Goal: Task Accomplishment & Management: Manage account settings

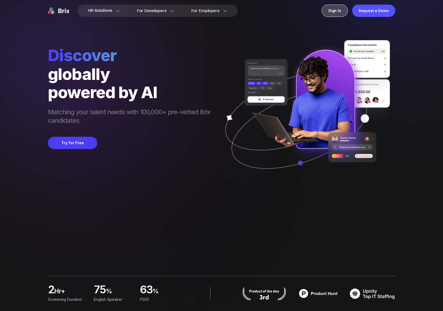
click at [335, 14] on div "Sign In" at bounding box center [335, 11] width 26 height 12
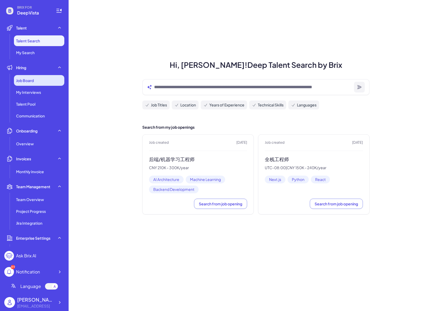
click at [40, 80] on div "Job Board" at bounding box center [39, 80] width 50 height 11
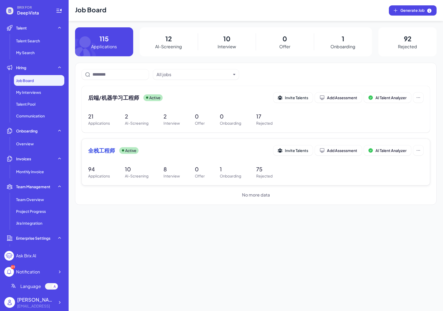
click at [100, 143] on div "全栈工程师 Active Invite Talents Add Assessment AI Talent Analyzer 94 Applications 1…" at bounding box center [256, 162] width 348 height 46
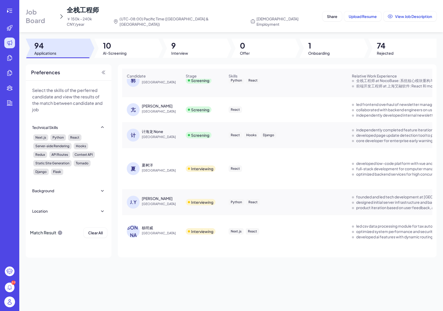
scroll to position [238, 0]
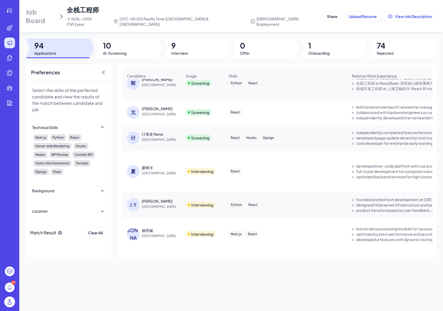
click at [45, 10] on span "Job Board" at bounding box center [41, 16] width 31 height 17
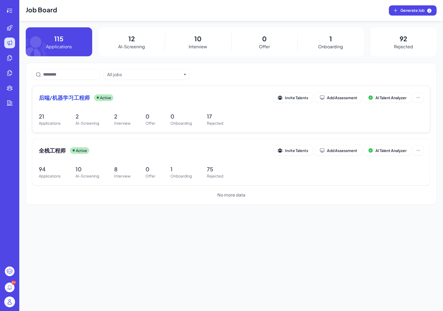
click at [69, 100] on span "后端/机器学习工程师" at bounding box center [64, 98] width 51 height 8
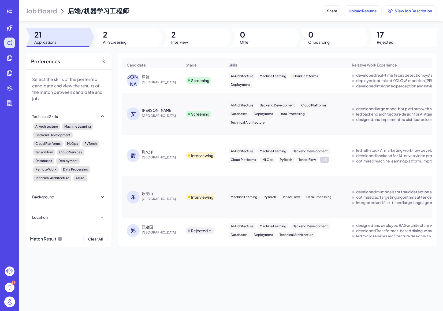
click at [149, 112] on div "[PERSON_NAME]" at bounding box center [157, 110] width 31 height 5
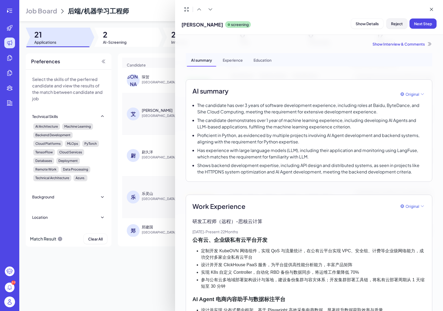
click at [397, 23] on span "Reject" at bounding box center [397, 23] width 12 height 5
click at [363, 118] on p "The candidate demonstrates over 1 year of machine learning experience, includin…" at bounding box center [311, 123] width 229 height 13
click at [400, 24] on span "Reject" at bounding box center [397, 23] width 12 height 5
click at [426, 59] on span "Ok" at bounding box center [426, 58] width 5 height 5
click at [148, 86] on div at bounding box center [221, 155] width 443 height 311
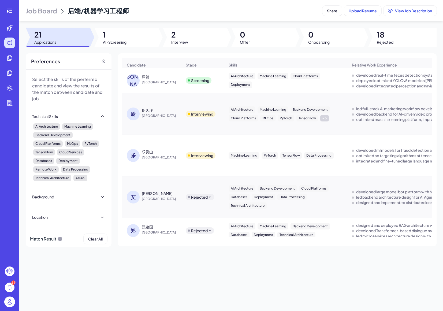
click at [149, 78] on div "琛贺" at bounding box center [146, 76] width 8 height 5
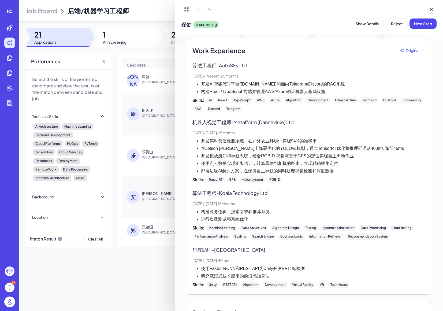
scroll to position [151, 0]
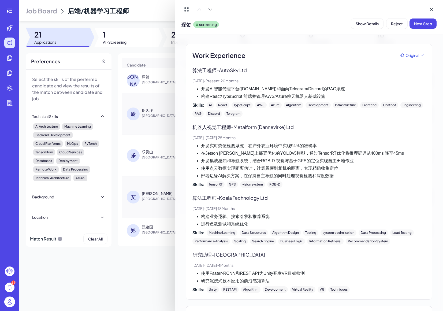
drag, startPoint x: 220, startPoint y: 70, endPoint x: 269, endPoint y: 70, distance: 49.4
click at [269, 70] on p "算法工程师 - AutoSky Ltd" at bounding box center [309, 70] width 233 height 7
copy p "AutoSky Ltd"
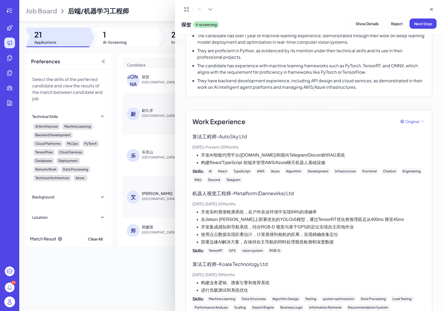
scroll to position [82, 0]
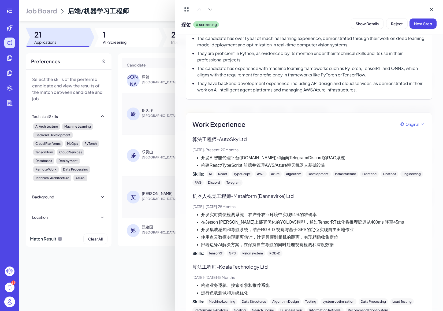
click at [159, 99] on div at bounding box center [221, 155] width 443 height 311
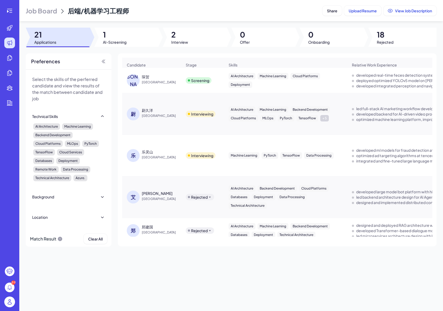
click at [49, 12] on span "Job Board" at bounding box center [41, 10] width 31 height 9
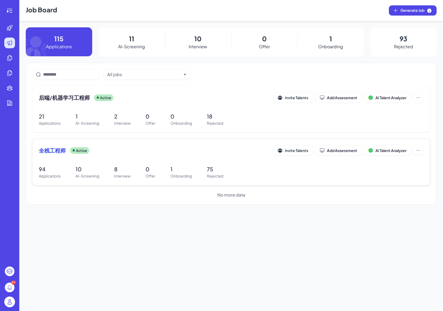
click at [54, 152] on span "全栈工程师" at bounding box center [52, 151] width 27 height 8
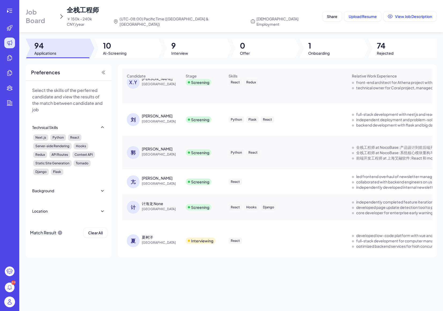
scroll to position [234, 0]
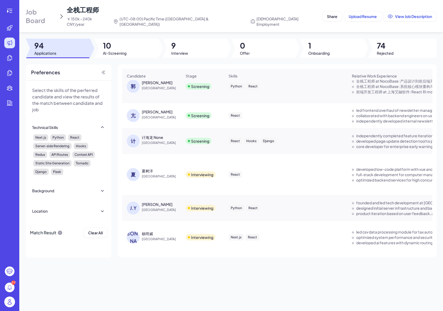
click at [161, 140] on span "[GEOGRAPHIC_DATA]" at bounding box center [162, 142] width 40 height 5
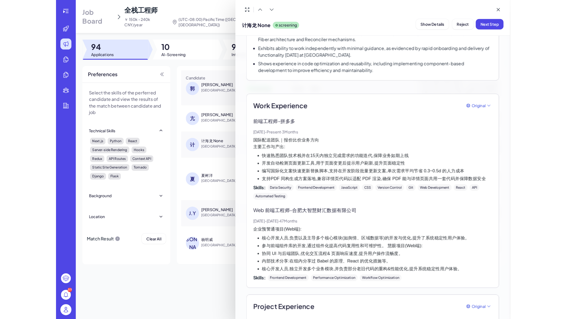
scroll to position [0, 0]
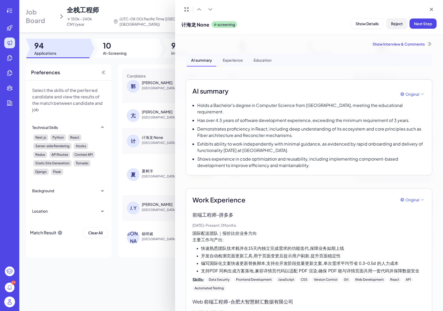
click at [393, 27] on button "Reject" at bounding box center [397, 24] width 21 height 10
click at [424, 57] on span "Ok" at bounding box center [426, 58] width 5 height 5
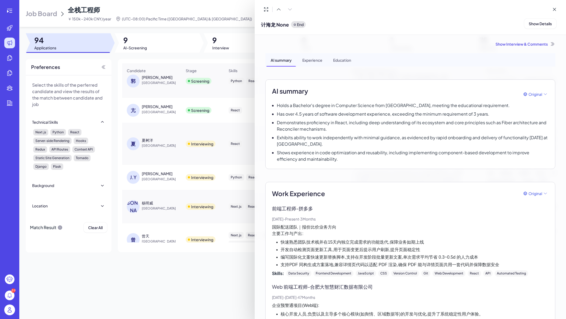
click at [177, 92] on div at bounding box center [283, 159] width 566 height 319
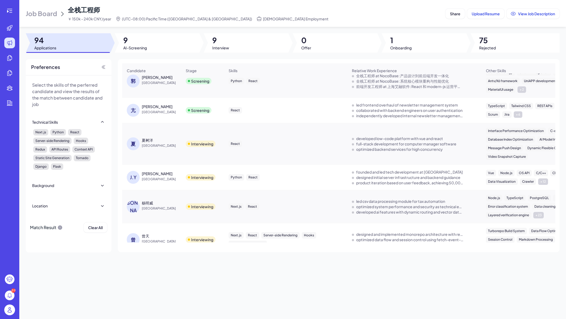
click at [170, 107] on div "[PERSON_NAME]" at bounding box center [162, 106] width 40 height 5
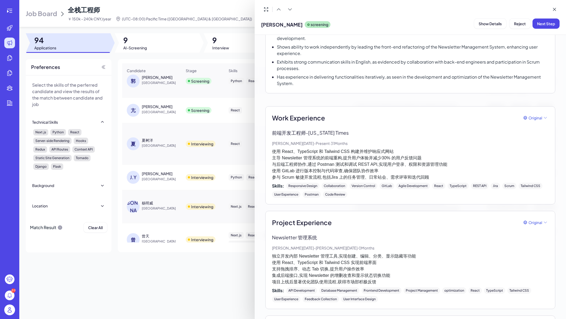
scroll to position [81, 0]
click at [176, 115] on div at bounding box center [283, 159] width 566 height 319
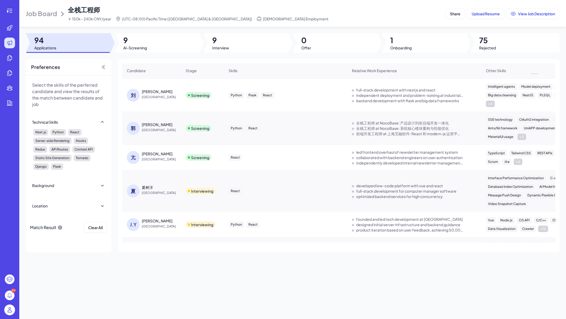
scroll to position [164, 0]
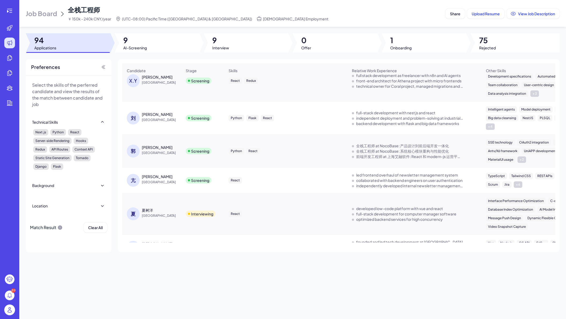
click at [161, 159] on div "[PERSON_NAME][GEOGRAPHIC_DATA]" at bounding box center [152, 150] width 58 height 21
click at [156, 146] on div "[PERSON_NAME]" at bounding box center [162, 147] width 40 height 5
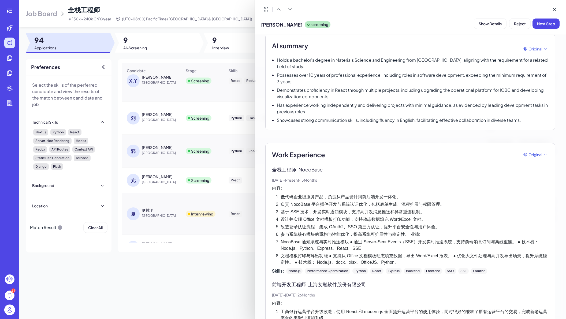
scroll to position [0, 0]
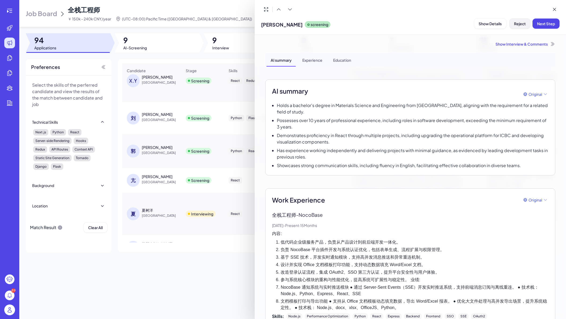
click at [443, 24] on span "Reject" at bounding box center [520, 23] width 12 height 5
click at [443, 58] on button "Ok" at bounding box center [550, 58] width 12 height 9
click at [182, 108] on div at bounding box center [283, 159] width 566 height 319
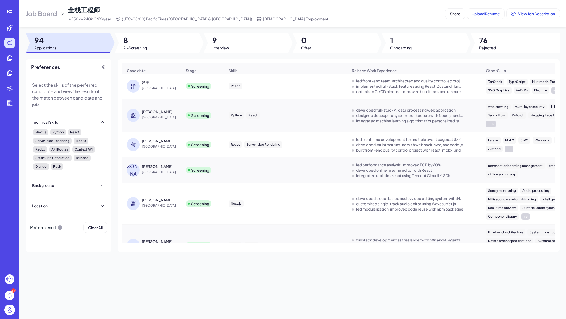
click at [178, 86] on span "[GEOGRAPHIC_DATA]" at bounding box center [162, 87] width 40 height 5
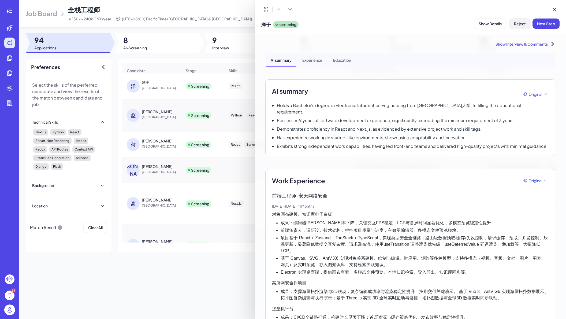
click at [443, 23] on span "Reject" at bounding box center [520, 23] width 12 height 5
click at [443, 60] on button "Ok" at bounding box center [550, 58] width 12 height 9
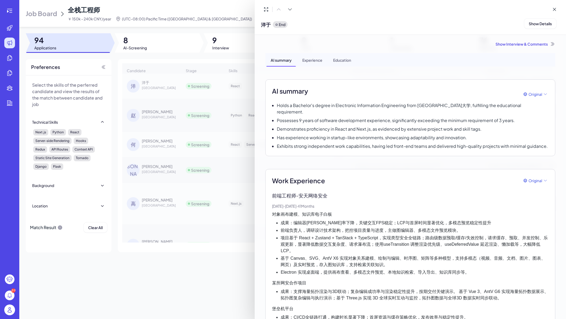
click at [214, 40] on div at bounding box center [283, 159] width 566 height 319
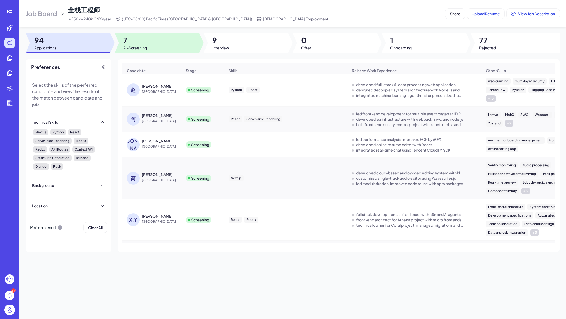
click at [178, 46] on div at bounding box center [157, 42] width 85 height 19
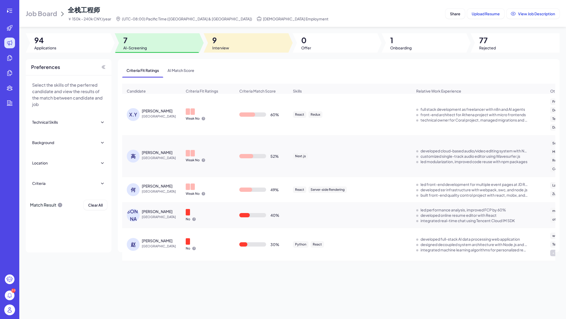
click at [220, 44] on span "9" at bounding box center [220, 40] width 17 height 10
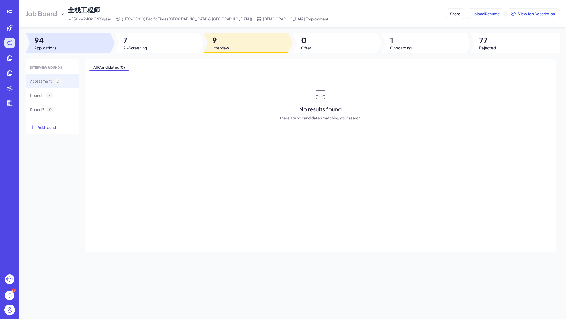
click at [80, 45] on div at bounding box center [68, 42] width 85 height 19
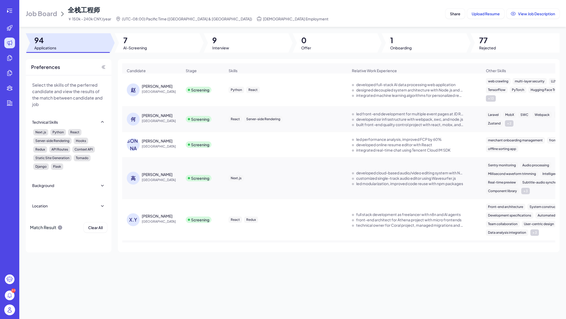
click at [153, 85] on div "[PERSON_NAME]" at bounding box center [157, 85] width 31 height 5
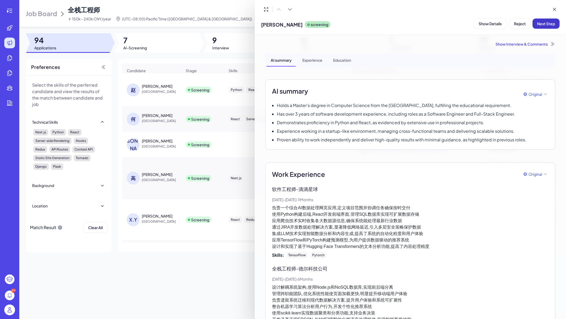
click at [443, 24] on span "Next Step" at bounding box center [546, 23] width 18 height 5
click at [443, 23] on span "Assign Interviewer" at bounding box center [515, 23] width 33 height 5
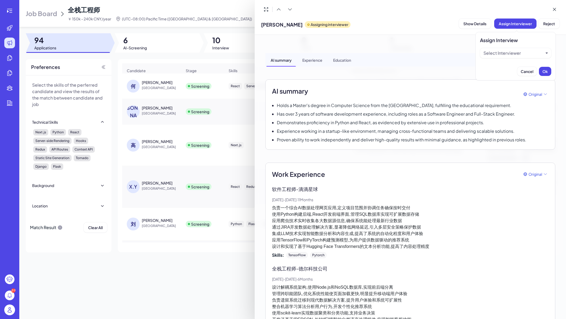
click at [443, 55] on div "Select Interviewer" at bounding box center [514, 53] width 60 height 6
click at [443, 67] on div "[PERSON_NAME]" at bounding box center [516, 66] width 67 height 10
click at [443, 74] on button "Ok" at bounding box center [545, 71] width 12 height 9
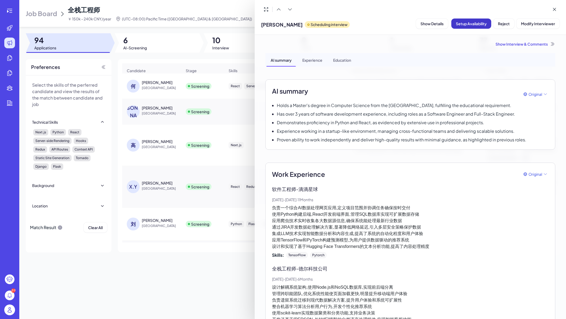
click at [443, 25] on span "Setup Availability" at bounding box center [471, 23] width 31 height 5
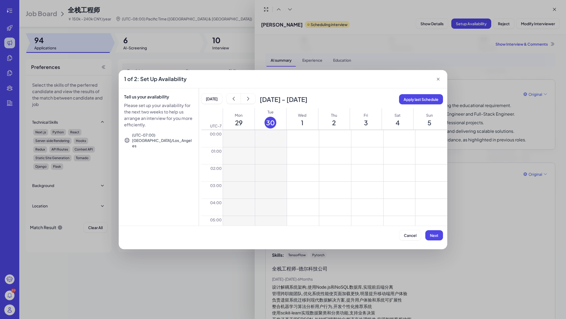
click at [441, 79] on icon at bounding box center [438, 78] width 5 height 5
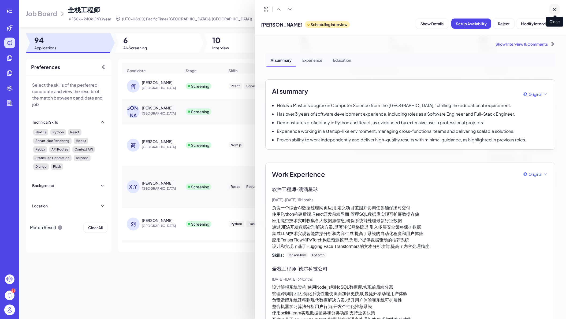
click at [443, 10] on icon at bounding box center [555, 9] width 3 height 3
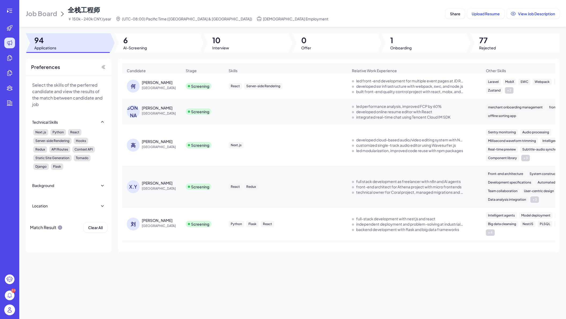
click at [170, 89] on span "[GEOGRAPHIC_DATA]" at bounding box center [162, 87] width 40 height 5
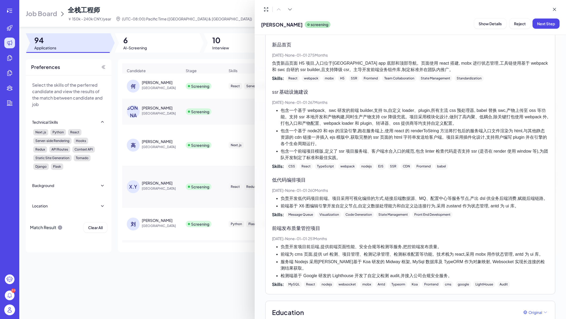
scroll to position [290, 0]
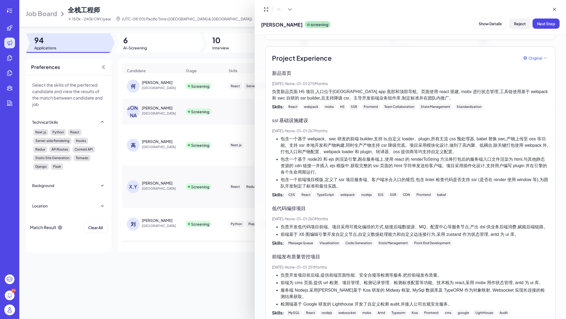
click at [443, 26] on button "Reject" at bounding box center [520, 24] width 21 height 10
click at [443, 57] on button "Ok" at bounding box center [550, 58] width 12 height 9
click at [189, 100] on div at bounding box center [283, 159] width 566 height 319
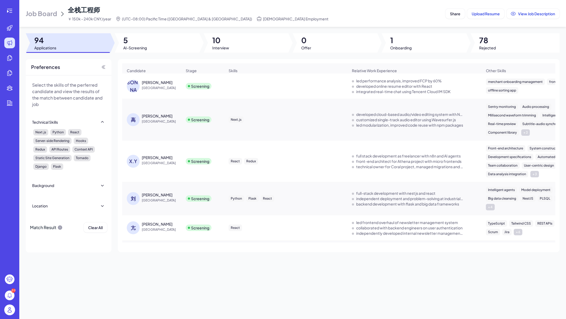
click at [165, 85] on div "[PERSON_NAME]" at bounding box center [162, 82] width 40 height 5
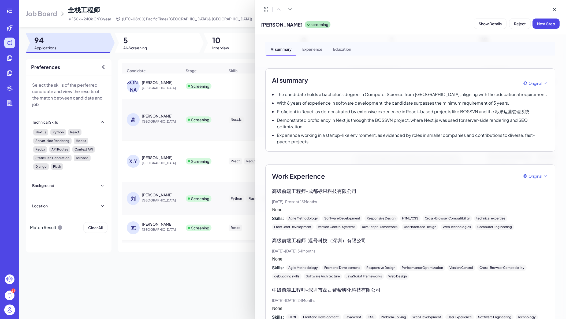
scroll to position [0, 0]
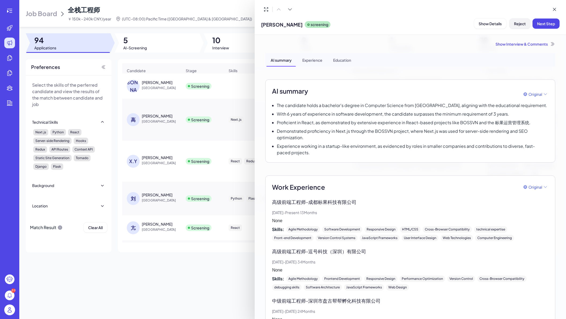
click at [443, 24] on span "Reject" at bounding box center [520, 23] width 12 height 5
click at [443, 59] on button "Ok" at bounding box center [550, 58] width 12 height 9
click at [184, 99] on div at bounding box center [283, 159] width 566 height 319
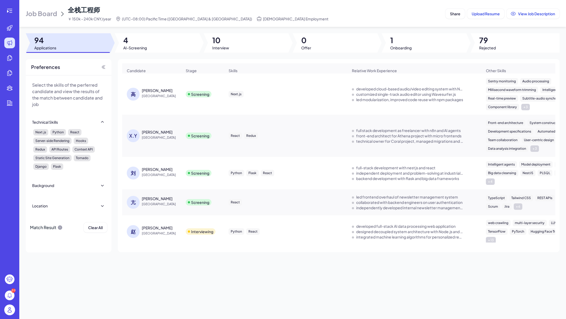
click at [169, 93] on div "[PERSON_NAME]" at bounding box center [162, 90] width 40 height 5
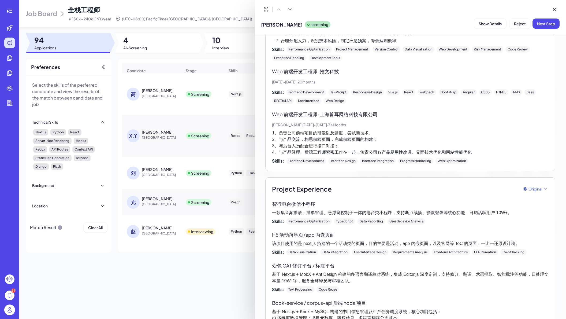
scroll to position [336, 0]
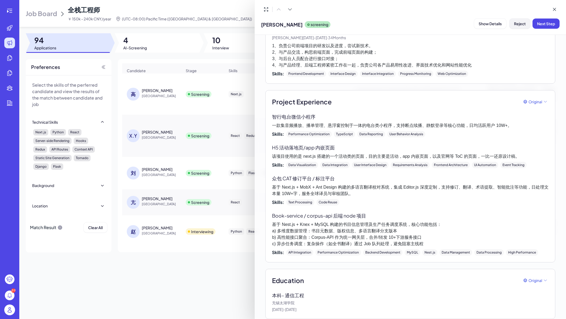
click at [443, 28] on button "Reject" at bounding box center [520, 24] width 21 height 10
click at [443, 59] on button "Ok" at bounding box center [550, 58] width 12 height 9
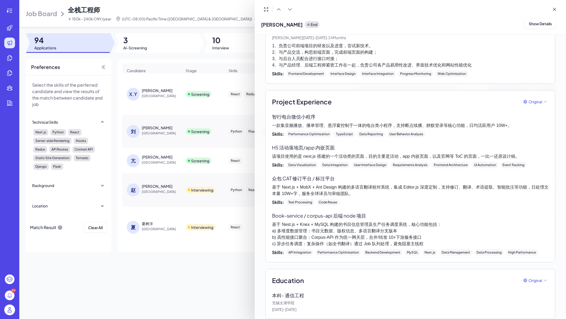
click at [176, 102] on div at bounding box center [283, 159] width 566 height 319
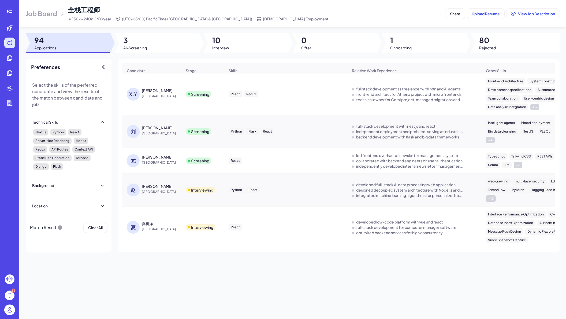
click at [168, 93] on div "[PERSON_NAME]" at bounding box center [157, 90] width 31 height 5
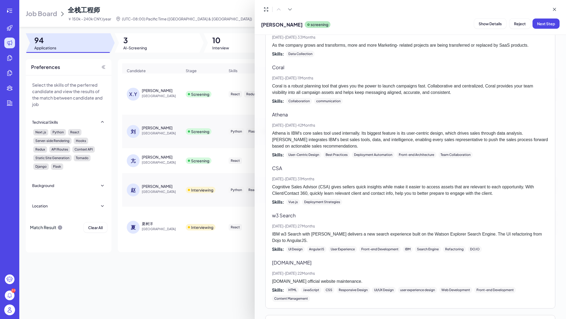
scroll to position [0, 0]
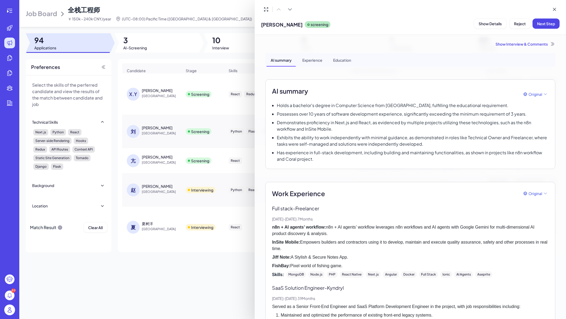
click at [281, 259] on strong "Jiff Note:" at bounding box center [281, 257] width 19 height 5
copy p "Jiff Note:"
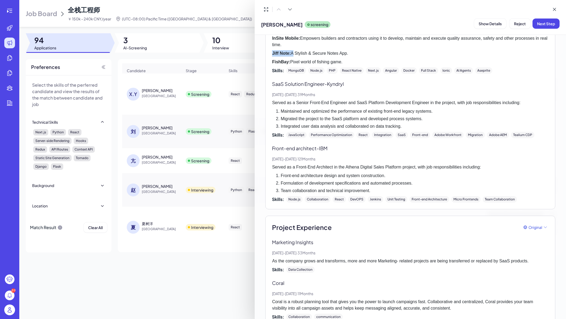
scroll to position [297, 0]
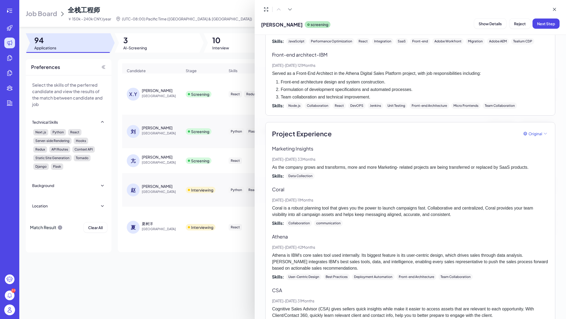
click at [220, 173] on div at bounding box center [283, 159] width 566 height 319
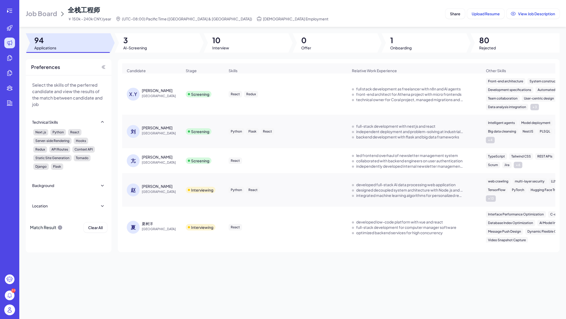
click at [183, 95] on div "Screening" at bounding box center [203, 94] width 42 height 15
click at [171, 88] on div "[PERSON_NAME]" at bounding box center [162, 90] width 40 height 5
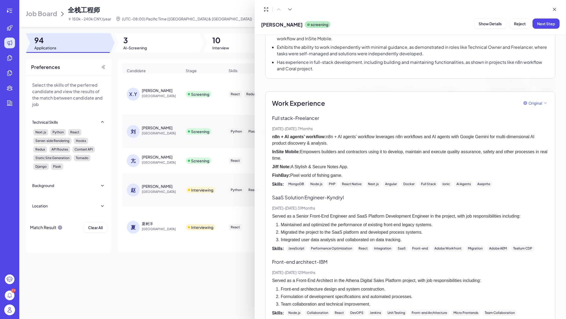
scroll to position [0, 0]
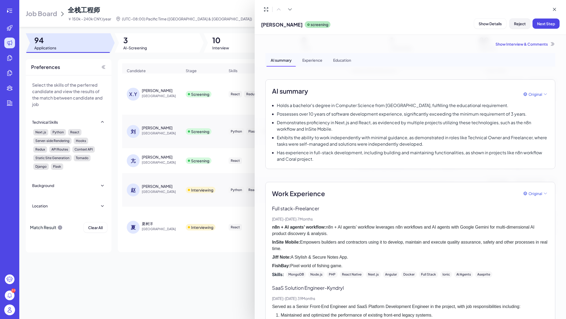
click at [443, 19] on button "Reject" at bounding box center [520, 24] width 21 height 10
click at [443, 57] on span "Ok" at bounding box center [549, 58] width 5 height 5
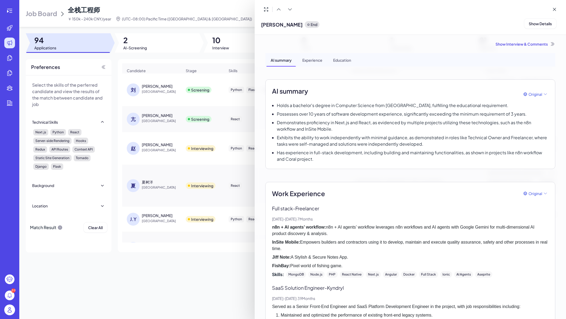
click at [152, 85] on div at bounding box center [283, 159] width 566 height 319
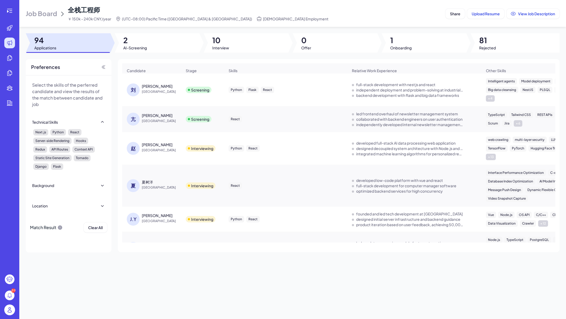
click at [150, 85] on div "[PERSON_NAME]" at bounding box center [157, 85] width 31 height 5
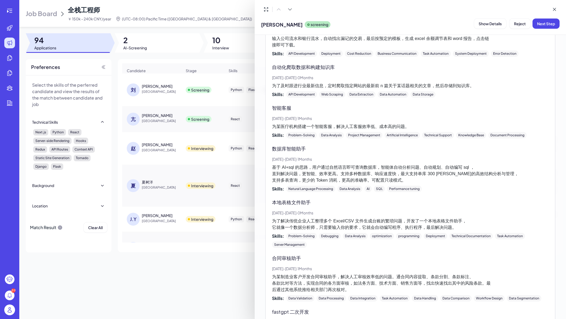
scroll to position [627, 0]
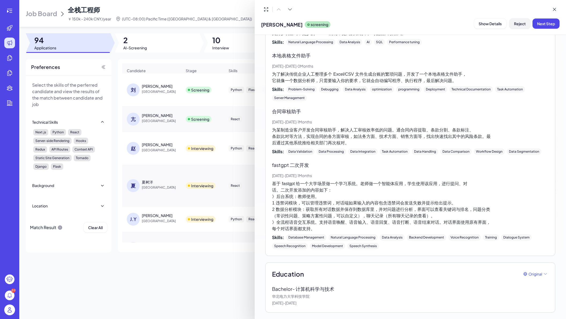
click at [443, 25] on span "Reject" at bounding box center [520, 23] width 12 height 5
click at [443, 58] on span "Ok" at bounding box center [549, 58] width 5 height 5
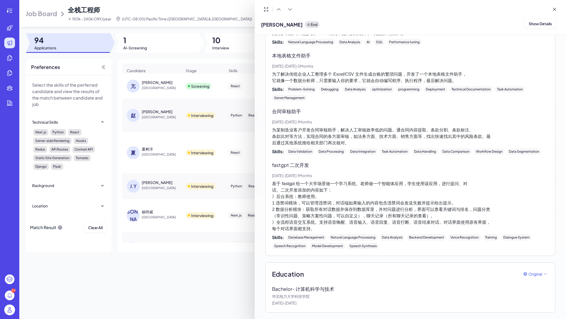
click at [152, 81] on div at bounding box center [283, 159] width 566 height 319
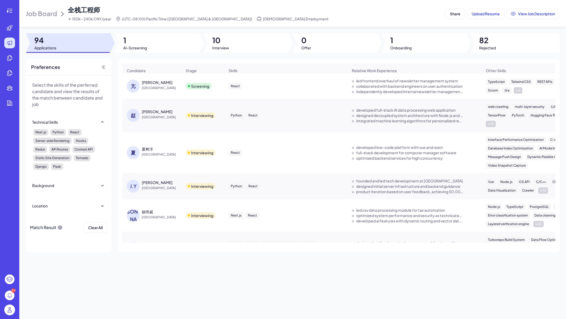
click at [149, 83] on div "[PERSON_NAME]" at bounding box center [157, 82] width 31 height 5
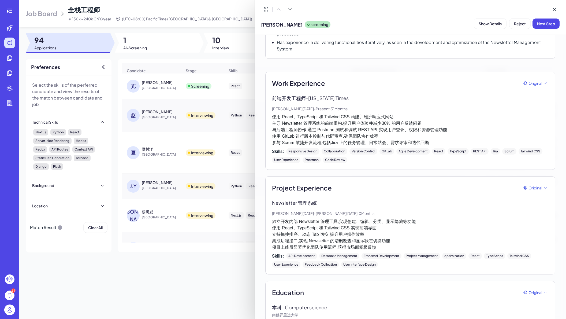
scroll to position [92, 0]
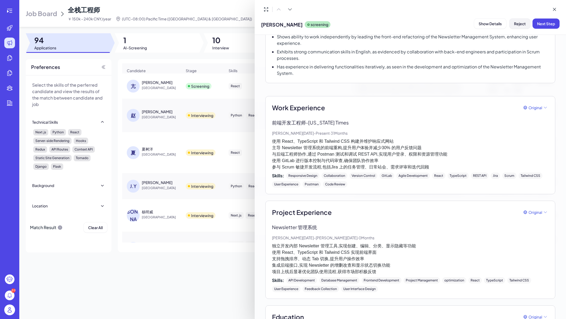
click at [443, 24] on button "Reject" at bounding box center [520, 24] width 21 height 10
click at [443, 56] on button "Ok" at bounding box center [550, 58] width 12 height 9
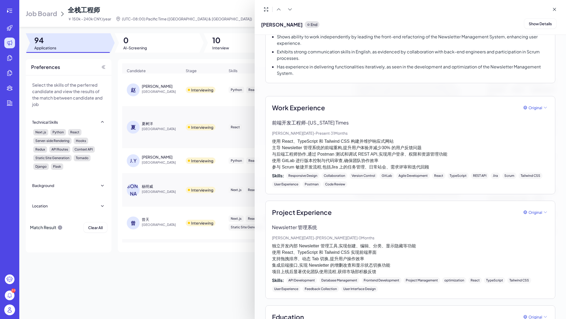
click at [230, 80] on div at bounding box center [283, 159] width 566 height 319
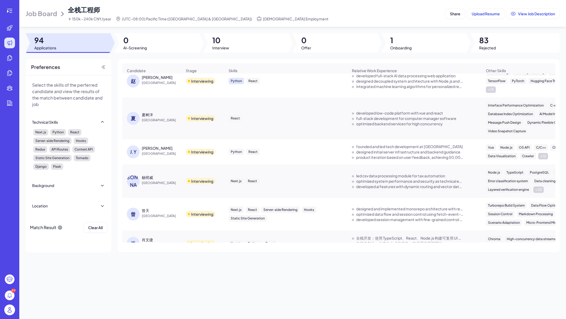
scroll to position [0, 0]
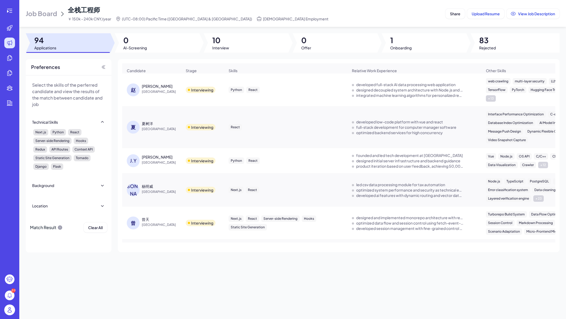
click at [157, 85] on div "[PERSON_NAME]" at bounding box center [162, 85] width 40 height 5
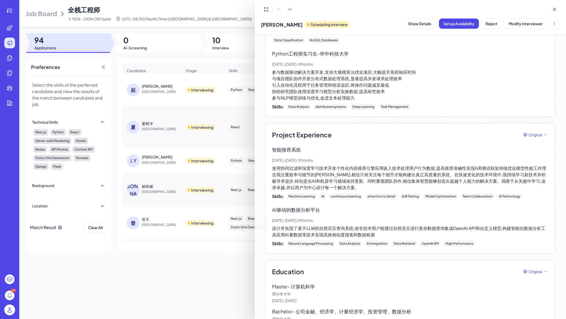
scroll to position [319, 0]
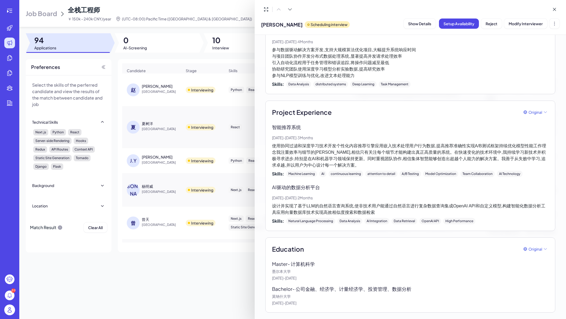
click at [132, 11] on div at bounding box center [283, 159] width 566 height 319
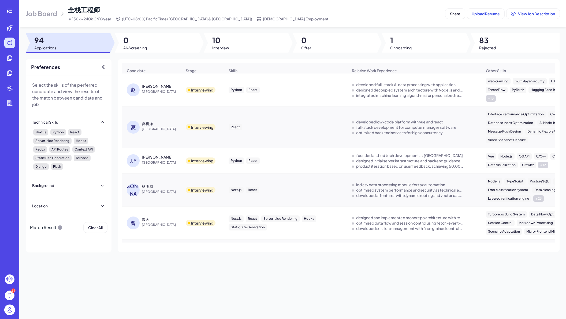
click at [44, 13] on span "Job Board" at bounding box center [41, 13] width 31 height 9
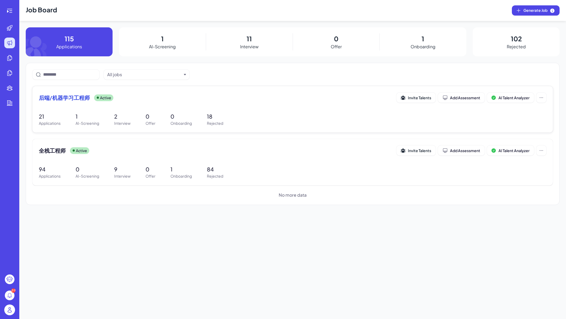
click at [75, 98] on span "后端/机器学习工程师" at bounding box center [64, 98] width 51 height 8
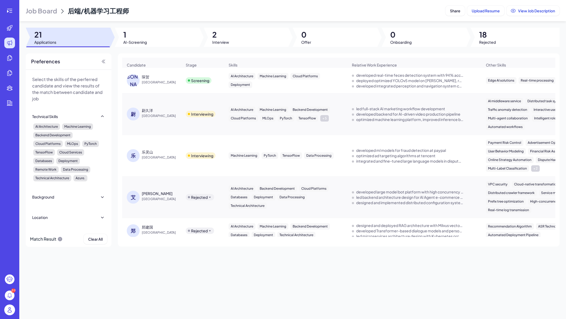
click at [194, 83] on div "Screening" at bounding box center [199, 80] width 26 height 6
click at [204, 81] on div "Screening" at bounding box center [200, 80] width 18 height 5
click at [142, 78] on div "[PERSON_NAME]" at bounding box center [134, 80] width 15 height 13
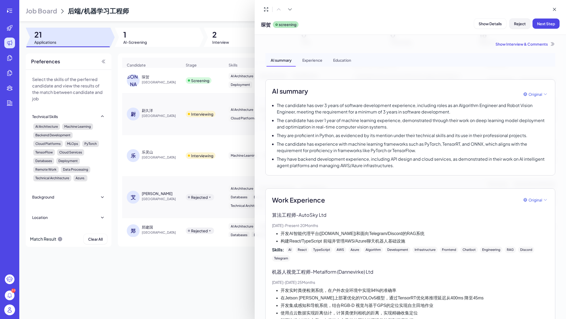
click at [443, 24] on span "Reject" at bounding box center [520, 23] width 12 height 5
click at [443, 56] on span "Ok" at bounding box center [549, 58] width 5 height 5
